Goal: Information Seeking & Learning: Learn about a topic

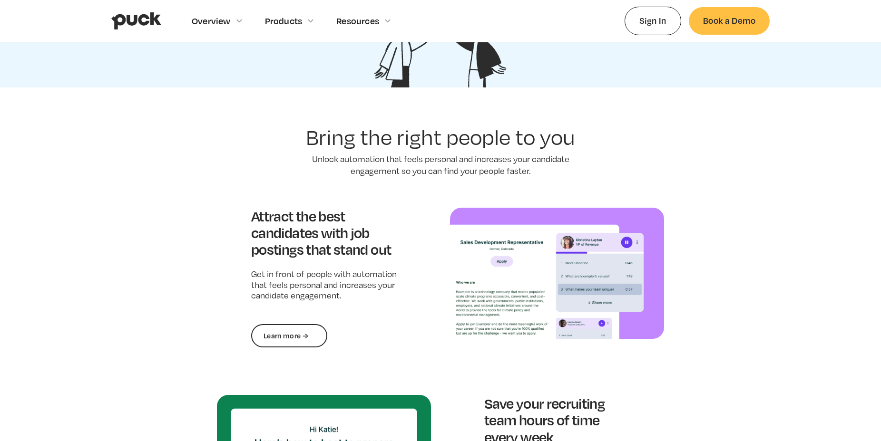
scroll to position [746, 0]
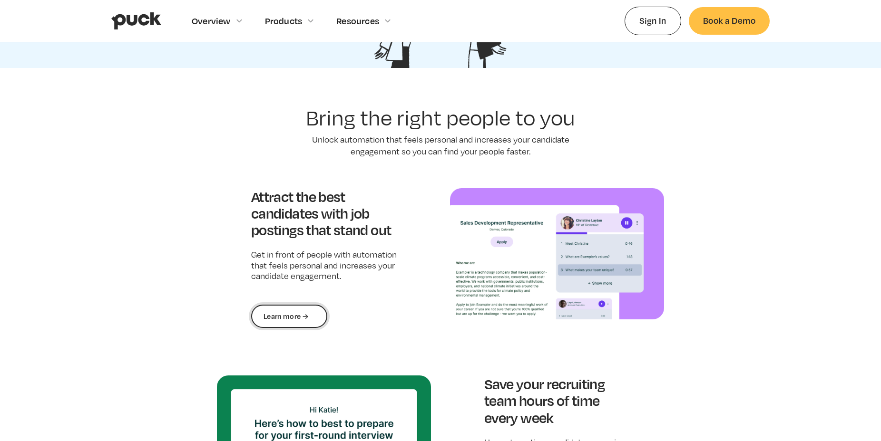
click at [307, 312] on link "Learn more →" at bounding box center [289, 317] width 76 height 24
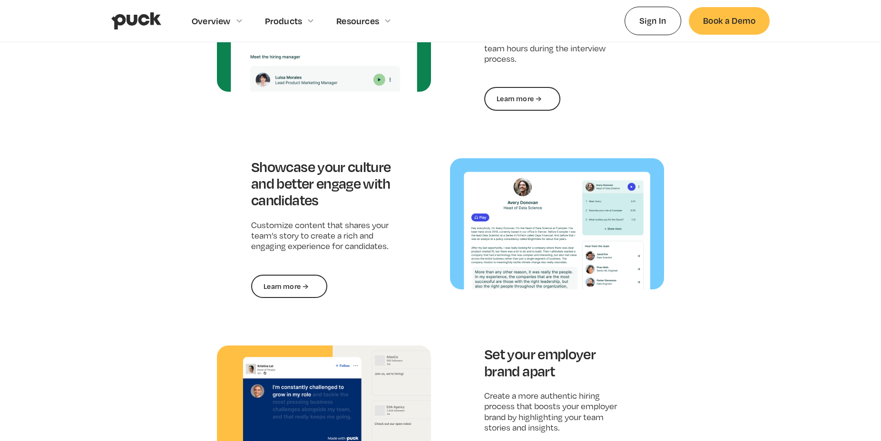
scroll to position [1158, 0]
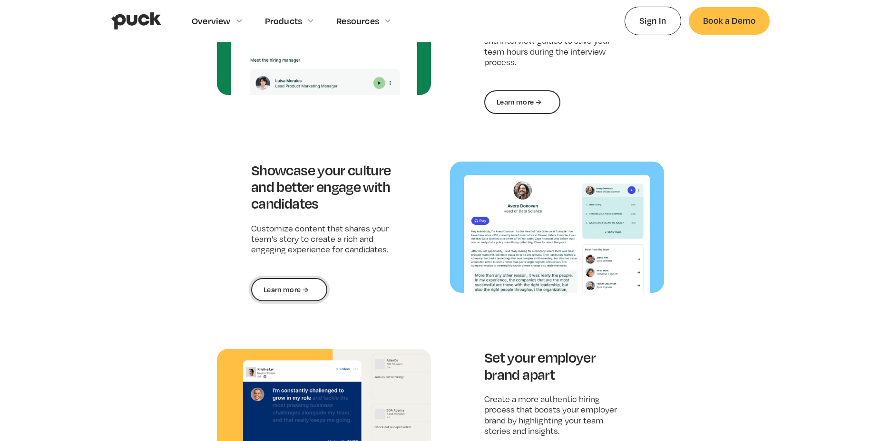
click at [318, 300] on link "Learn more →" at bounding box center [289, 290] width 76 height 24
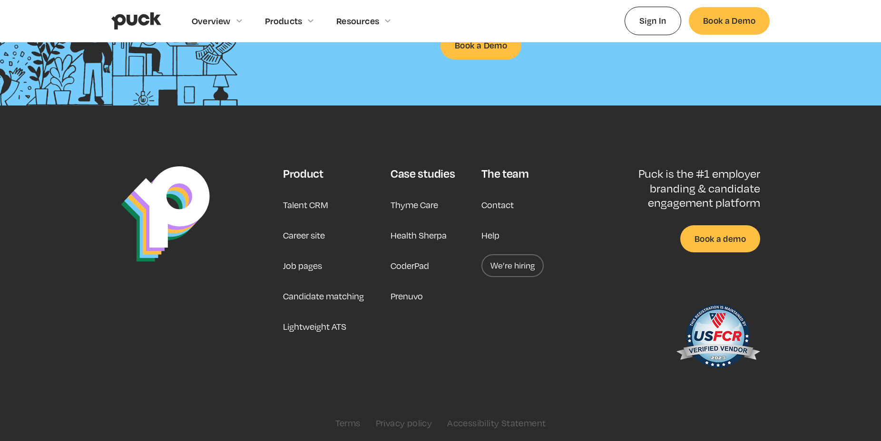
scroll to position [2482, 0]
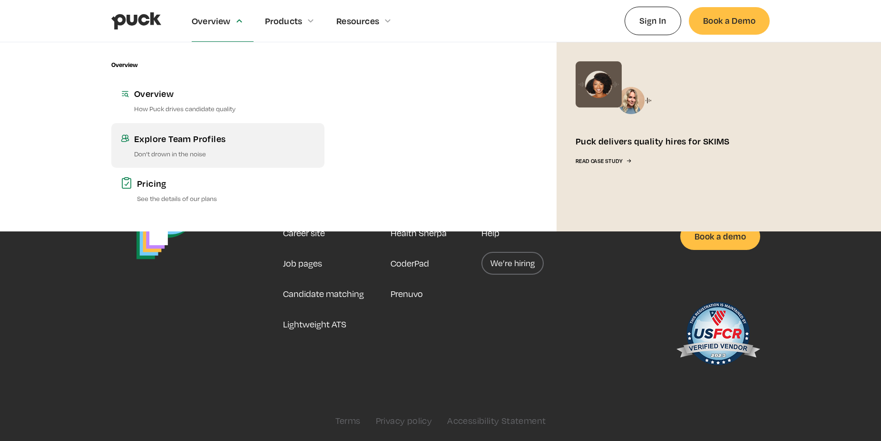
click at [197, 143] on div "Explore Team Profiles" at bounding box center [224, 139] width 181 height 12
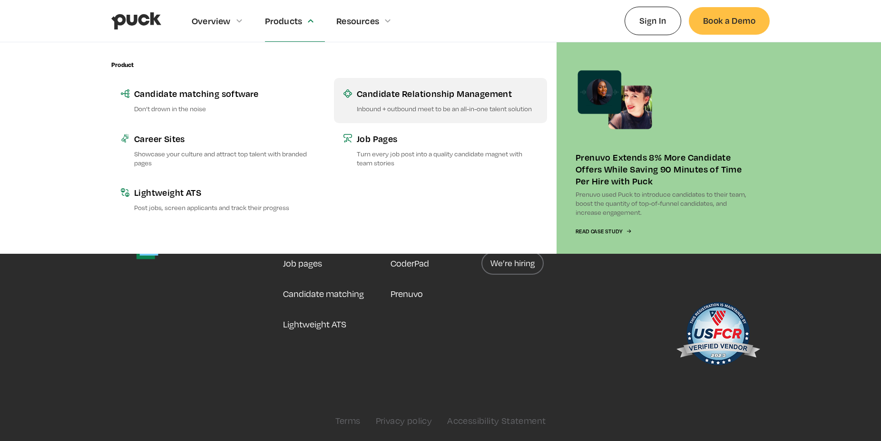
click at [353, 101] on link "Candidate Relationship Management Inbound + outbound meet to be an all-in-one t…" at bounding box center [440, 100] width 213 height 45
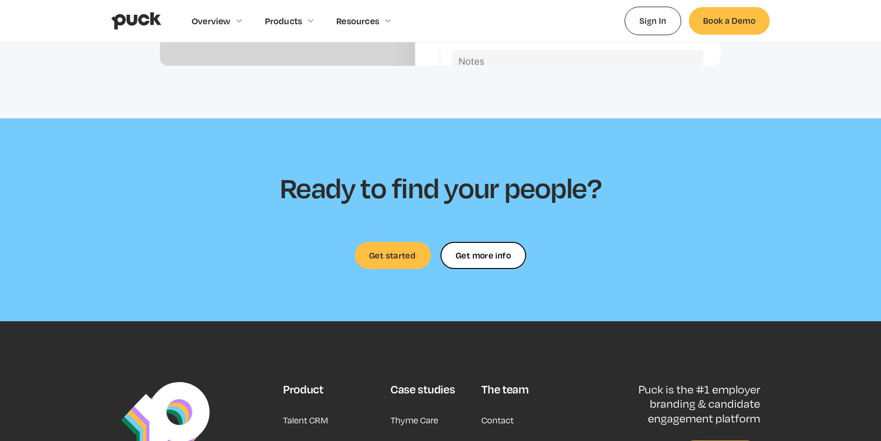
scroll to position [2711, 0]
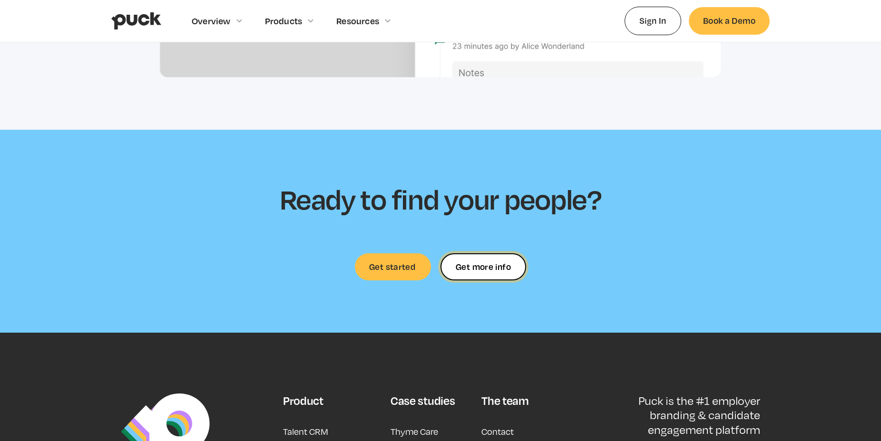
click at [482, 274] on link "Get more info" at bounding box center [483, 267] width 86 height 27
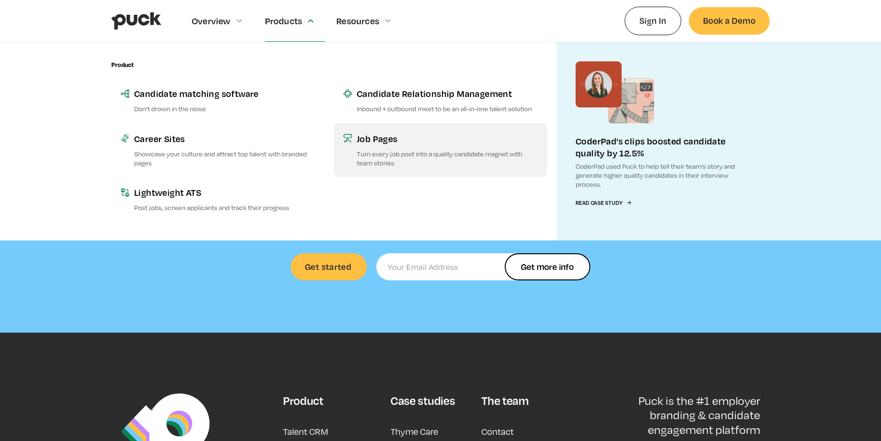
click at [388, 148] on link "Job Pages Turn every job post into a quality candidate magnet with team stories" at bounding box center [440, 150] width 213 height 54
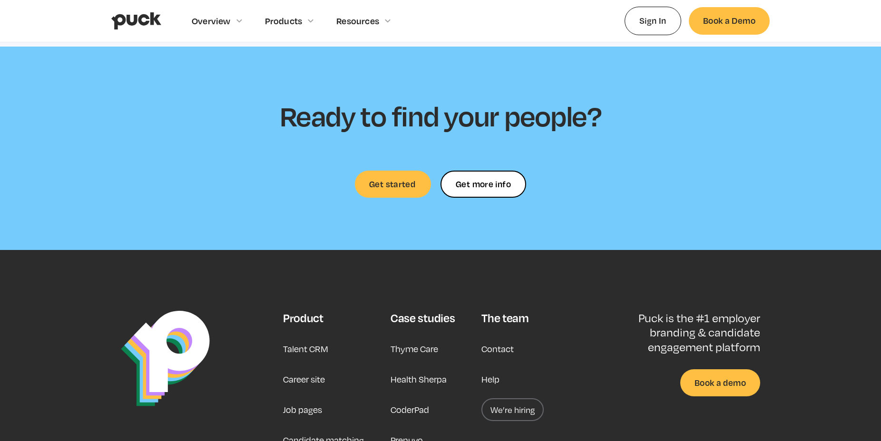
scroll to position [2876, 0]
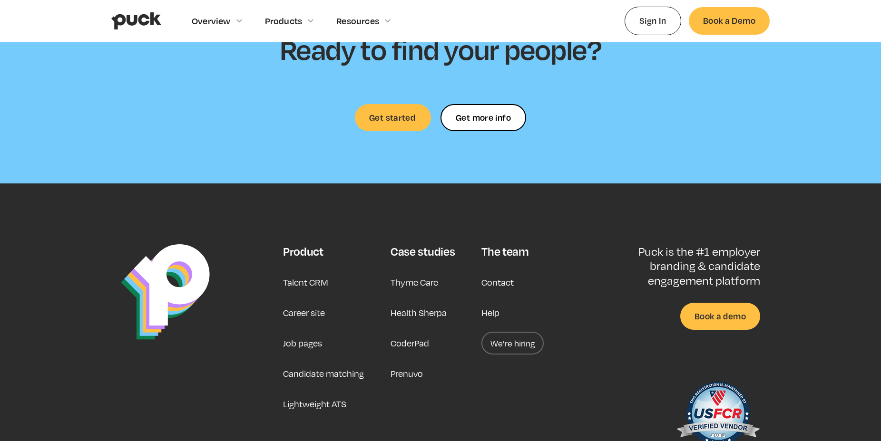
click at [426, 284] on link "Thyme Care" at bounding box center [415, 282] width 48 height 23
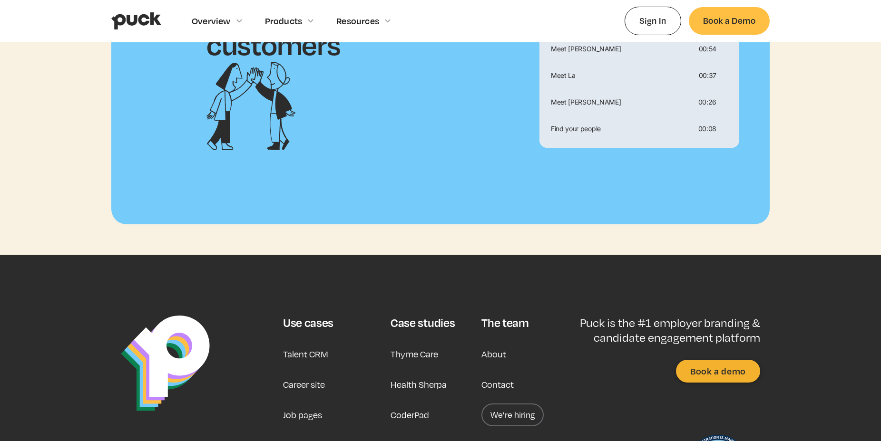
scroll to position [2900, 0]
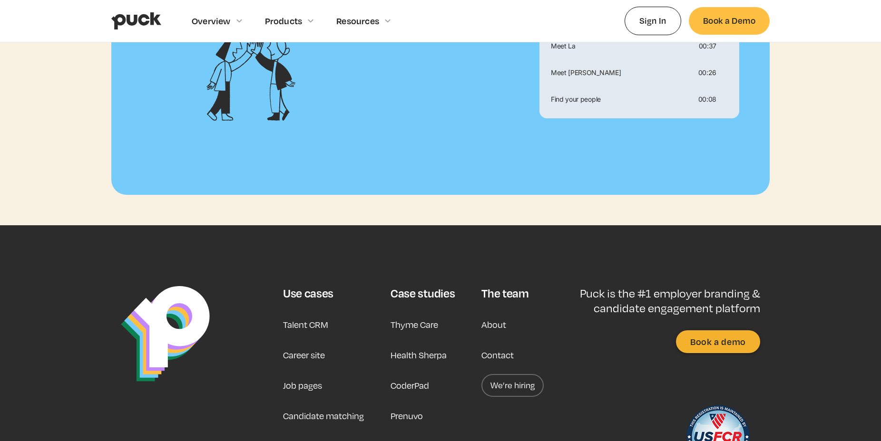
click at [438, 344] on link "Health Sherpa" at bounding box center [419, 355] width 56 height 23
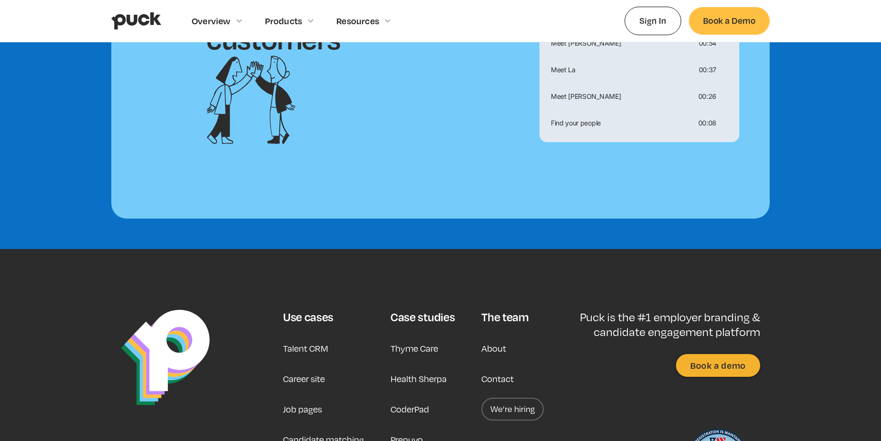
scroll to position [2390, 0]
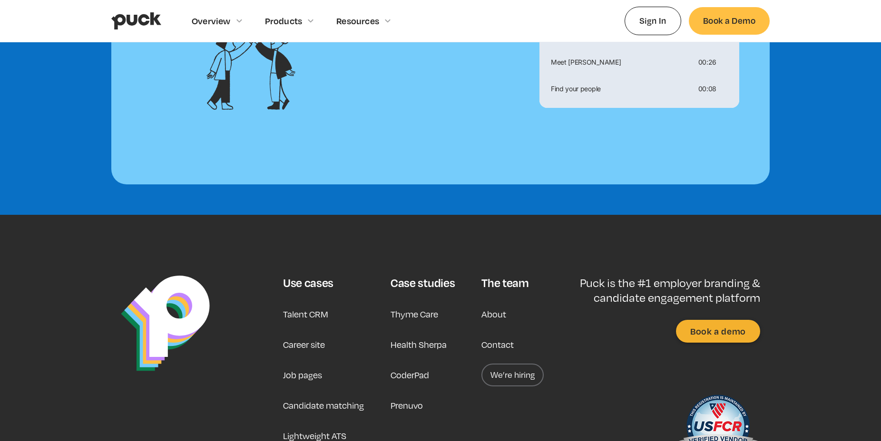
click at [405, 364] on link "CoderPad" at bounding box center [410, 375] width 39 height 23
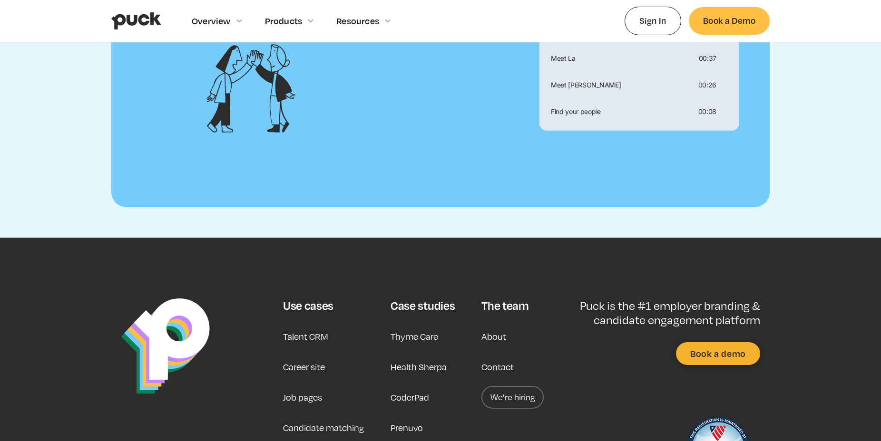
scroll to position [2593, 0]
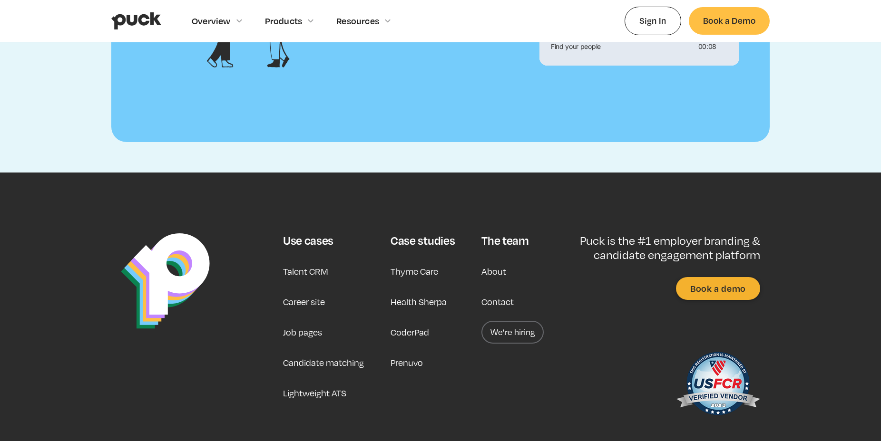
click at [314, 382] on link "Lightweight ATS" at bounding box center [314, 393] width 63 height 23
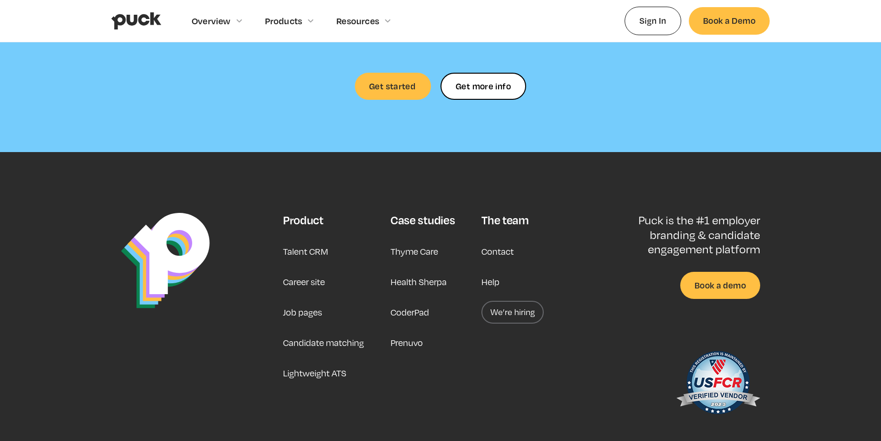
scroll to position [2293, 0]
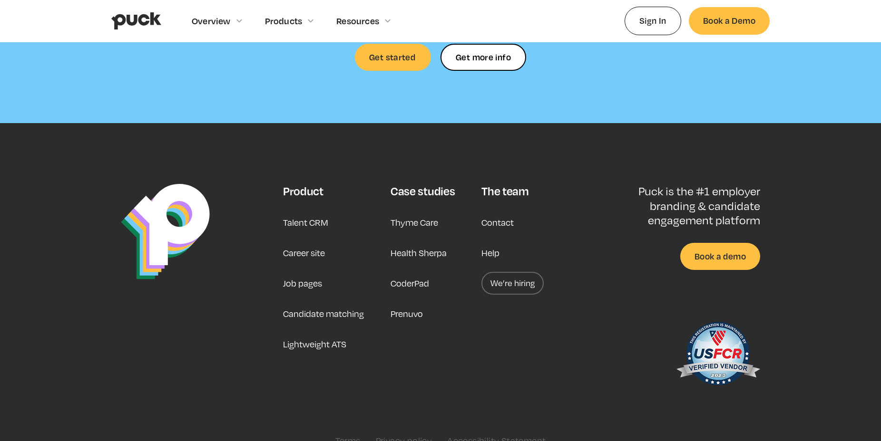
click at [521, 275] on link "We’re hiring" at bounding box center [512, 283] width 62 height 23
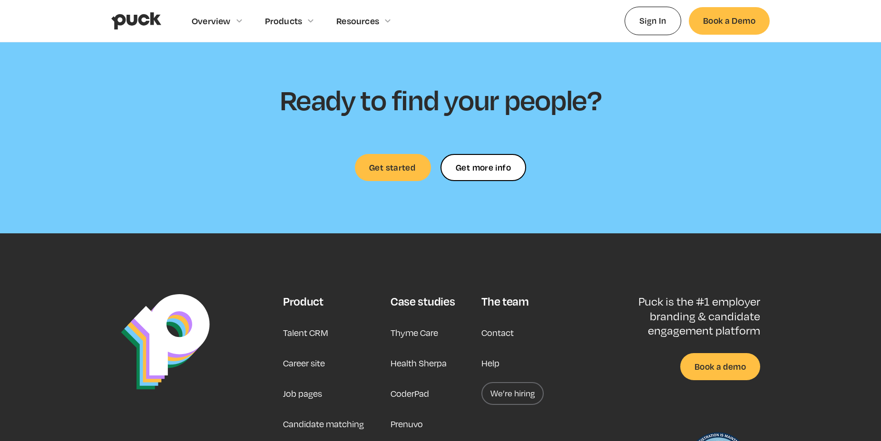
scroll to position [2085, 0]
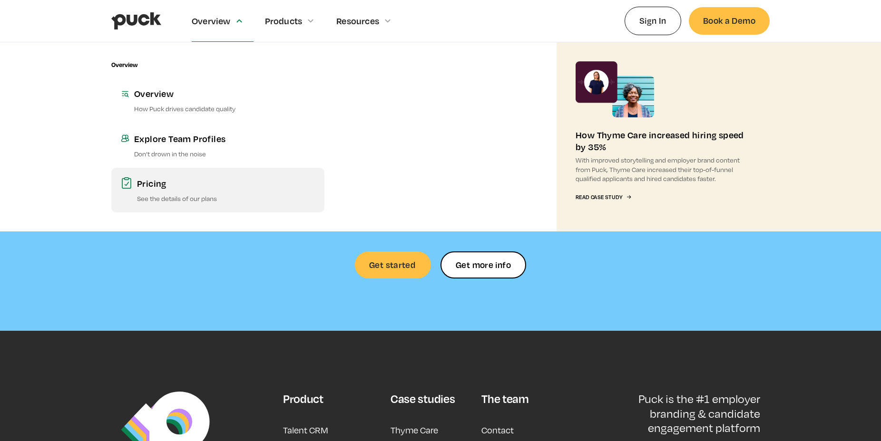
click at [197, 179] on div "Pricing" at bounding box center [226, 183] width 178 height 12
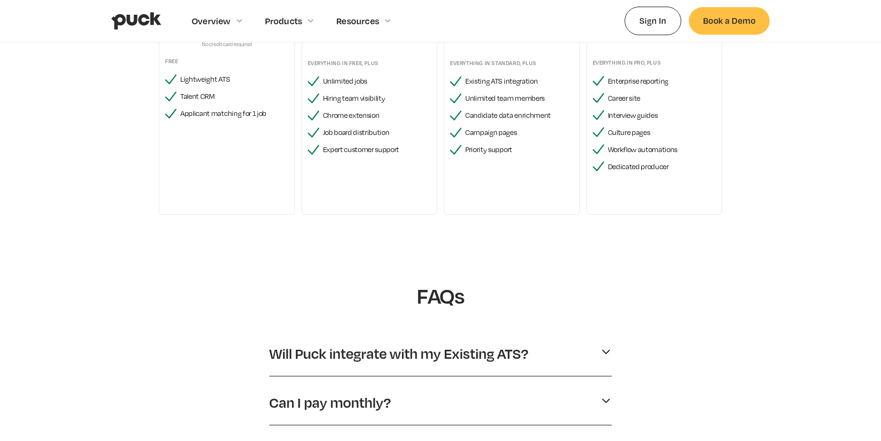
scroll to position [423, 0]
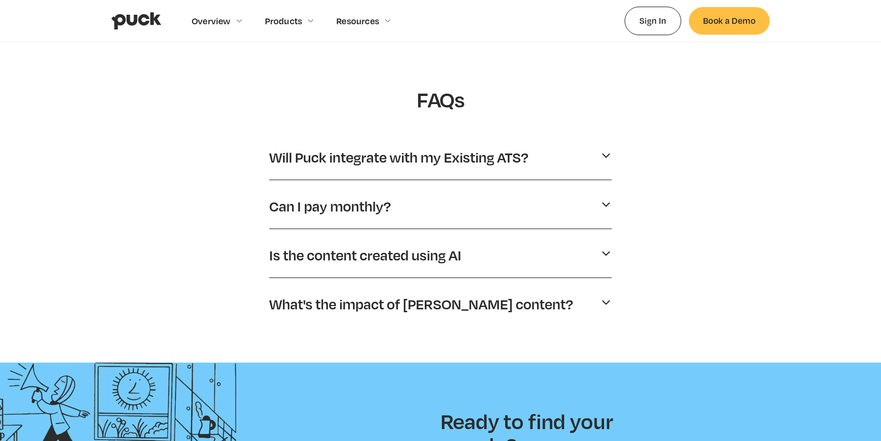
click at [595, 245] on div "Is the content created using AI" at bounding box center [440, 256] width 342 height 26
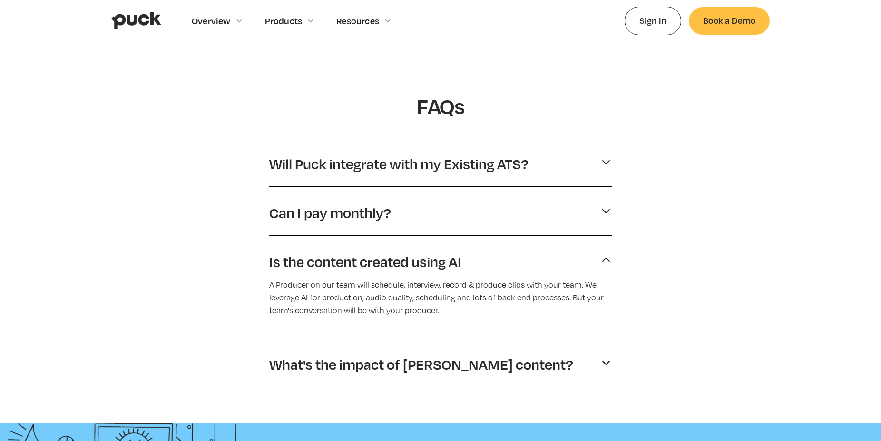
scroll to position [0, 0]
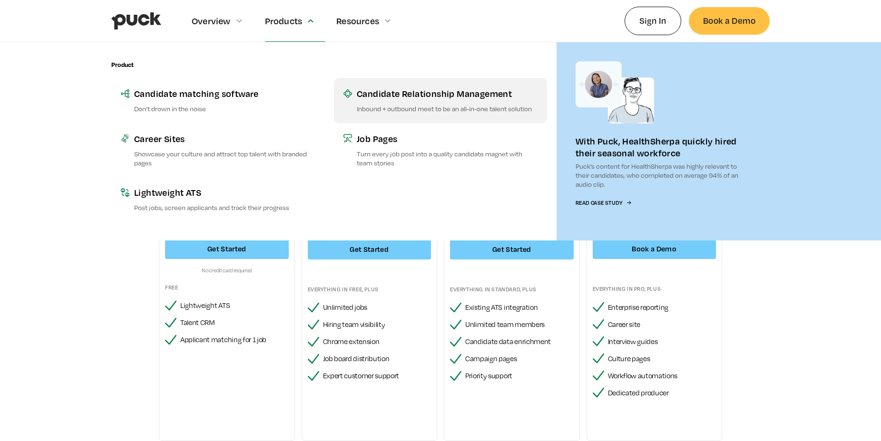
click at [453, 101] on link "Candidate Relationship Management Inbound + outbound meet to be an all-in-one t…" at bounding box center [440, 100] width 213 height 45
